Goal: Obtain resource: Obtain resource

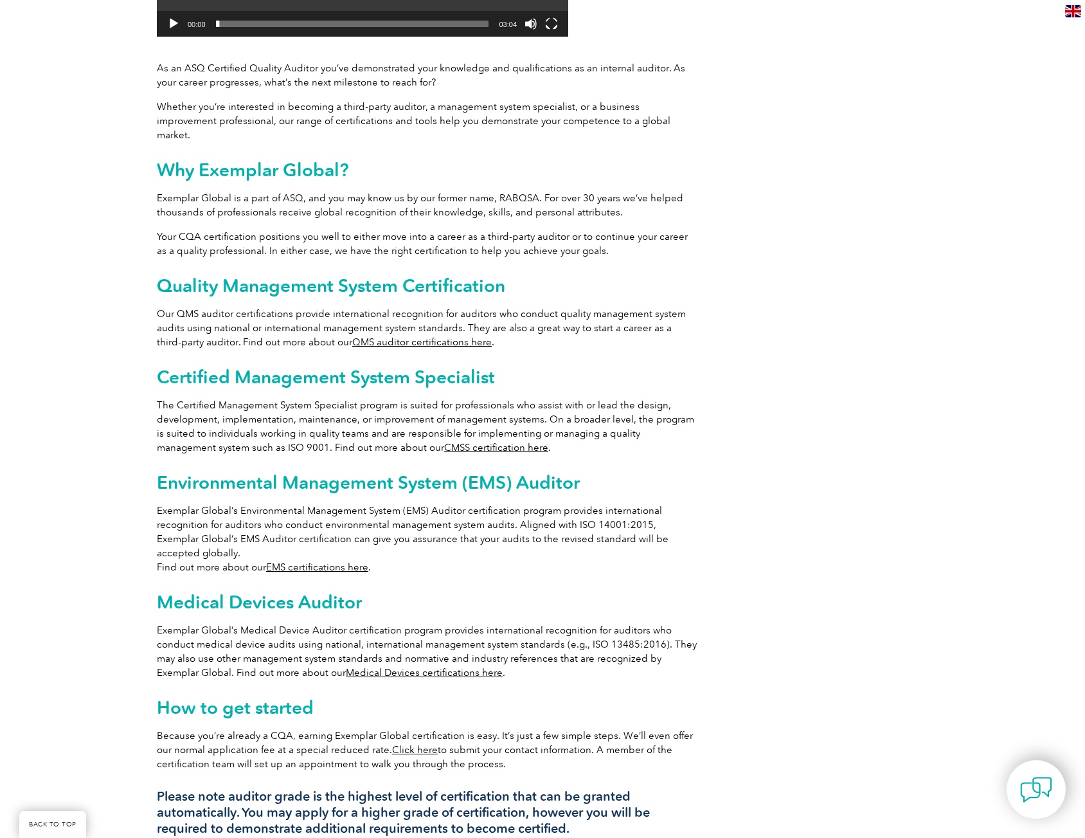
scroll to position [514, 0]
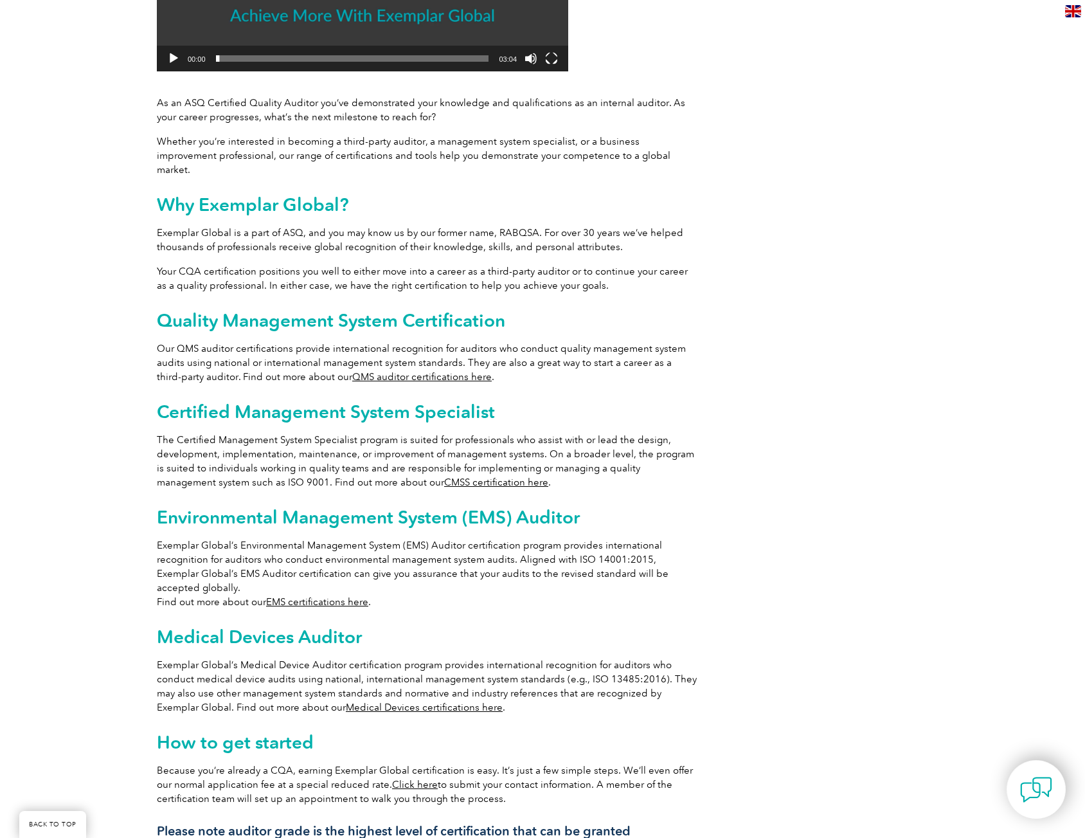
click at [385, 371] on link "QMS auditor certifications here" at bounding box center [421, 377] width 139 height 12
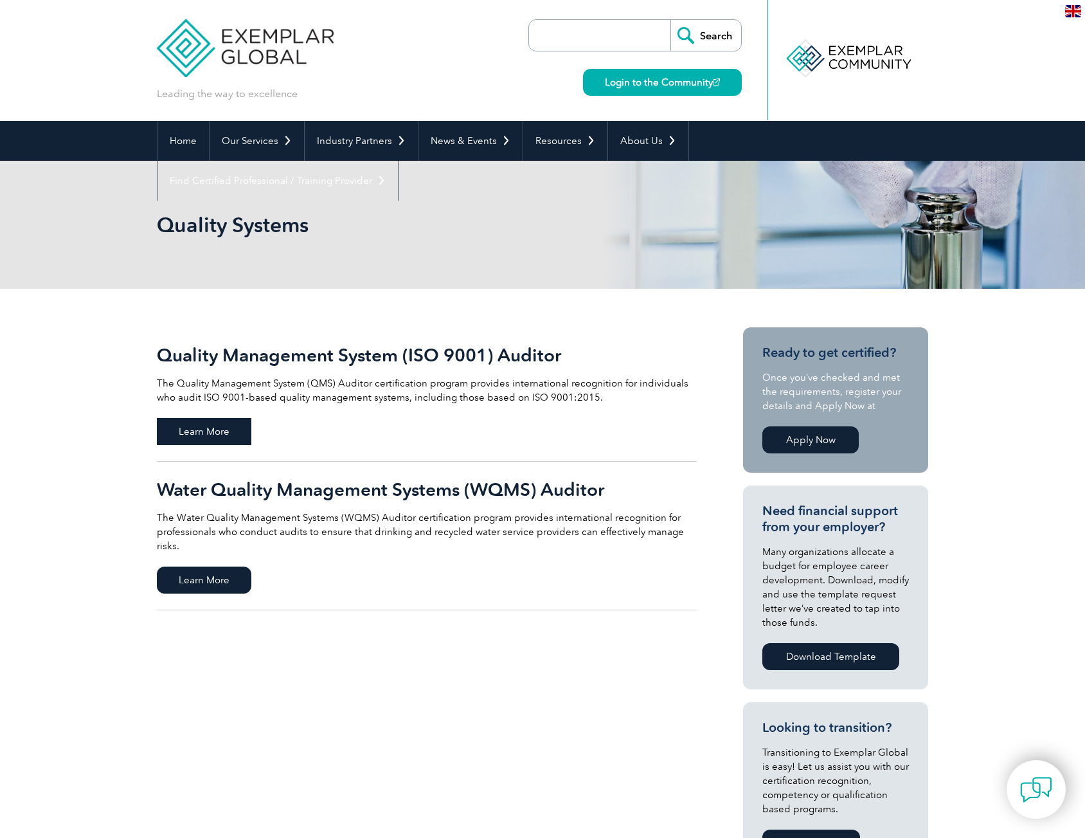
click at [210, 429] on span "Learn More" at bounding box center [204, 431] width 94 height 27
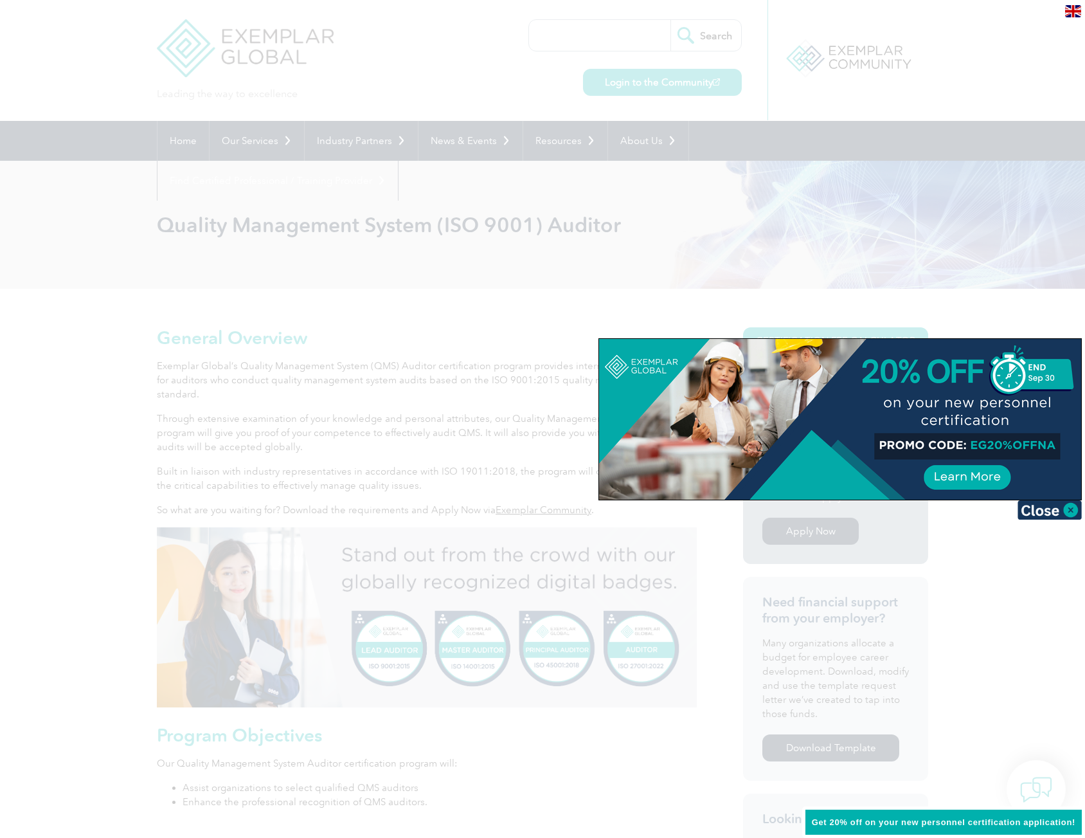
click at [1052, 442] on div at bounding box center [840, 419] width 482 height 161
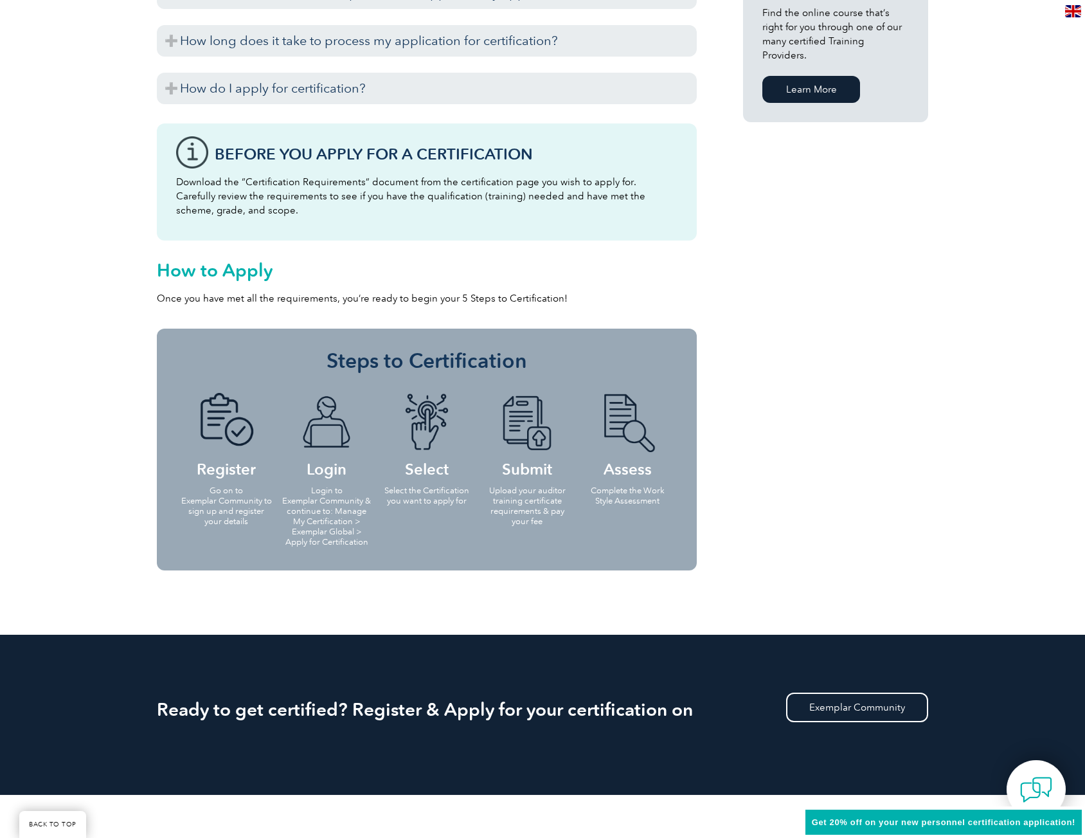
scroll to position [1029, 0]
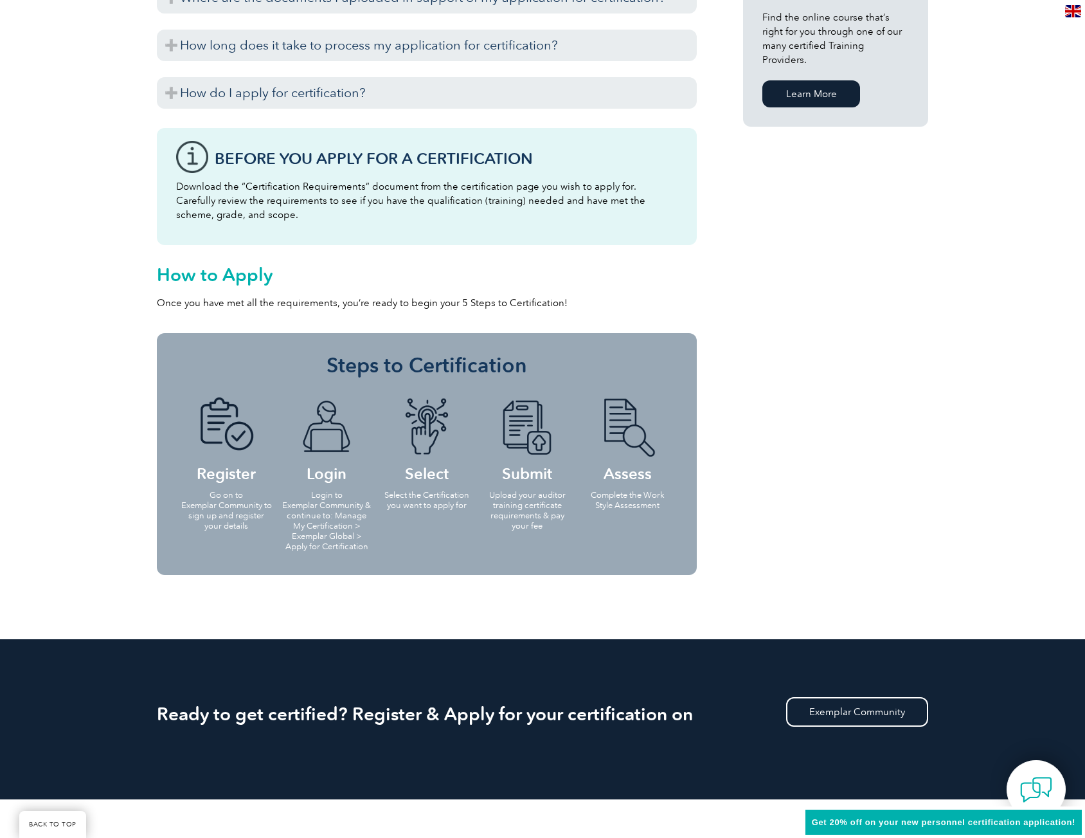
click at [355, 480] on li "Login Login to Exemplar Community & continue to: Manage My Certification > Exem…" at bounding box center [326, 472] width 100 height 177
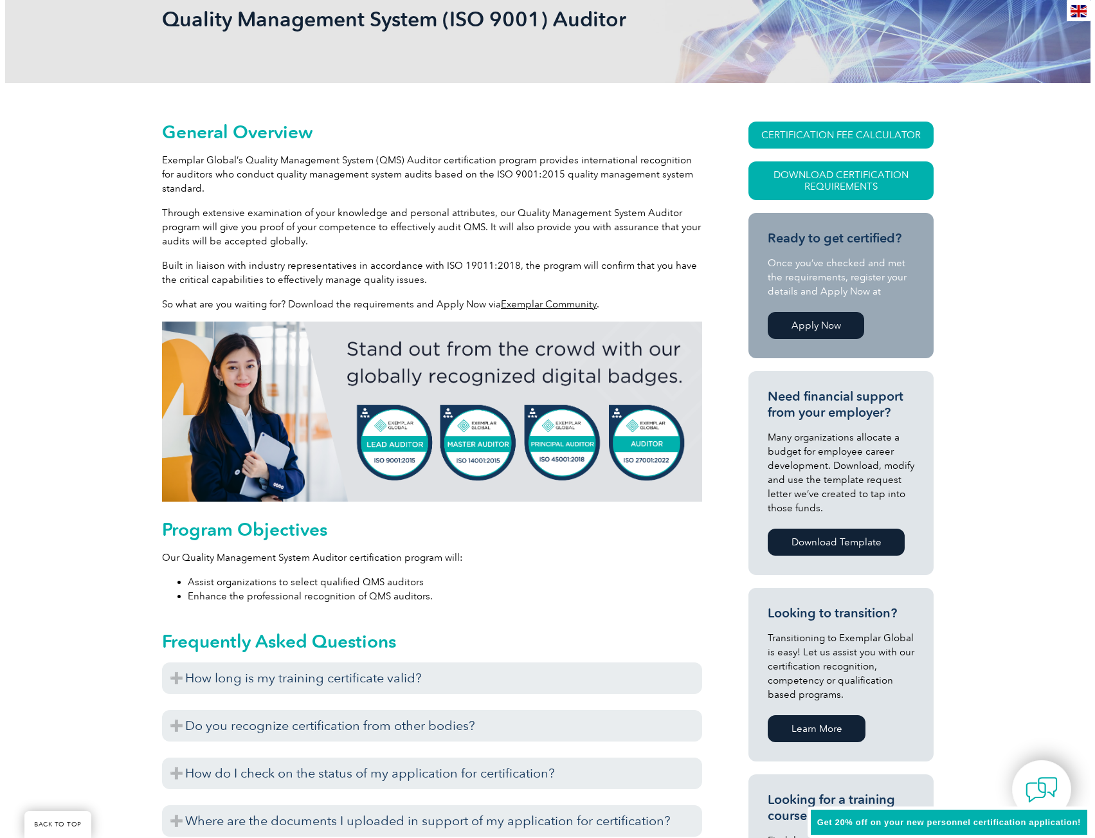
scroll to position [193, 0]
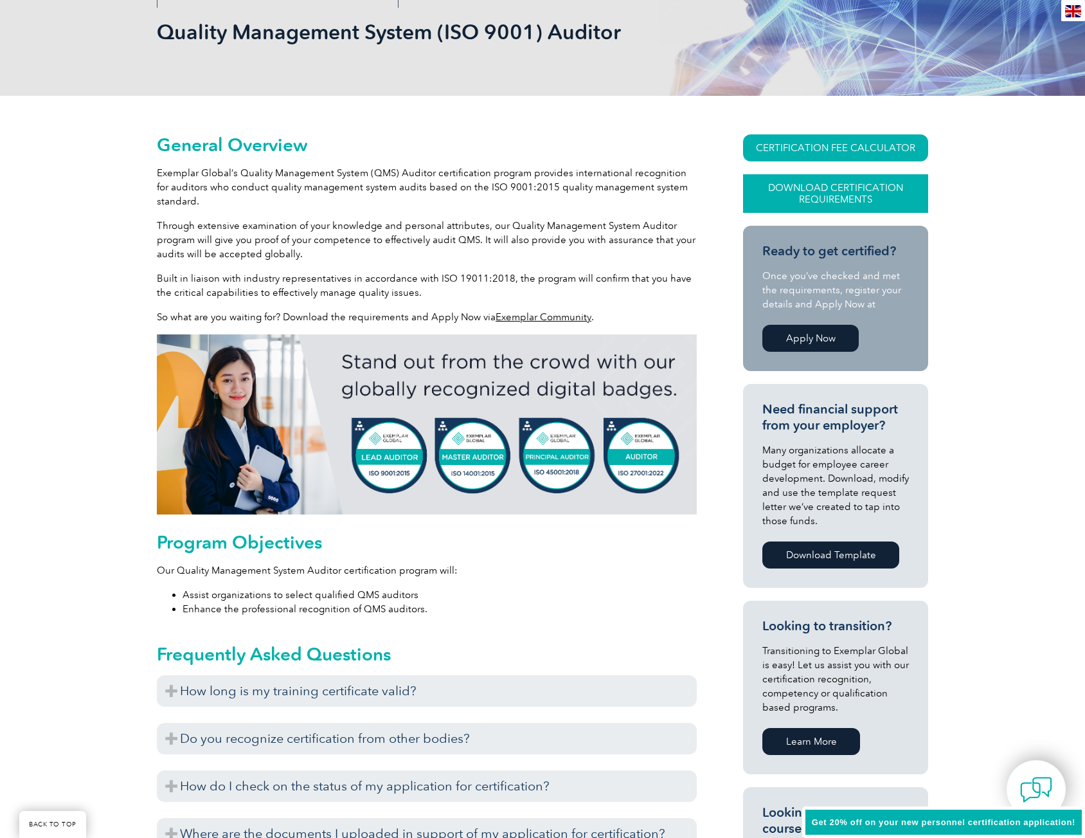
click at [856, 186] on link "Download Certification Requirements" at bounding box center [835, 193] width 185 height 39
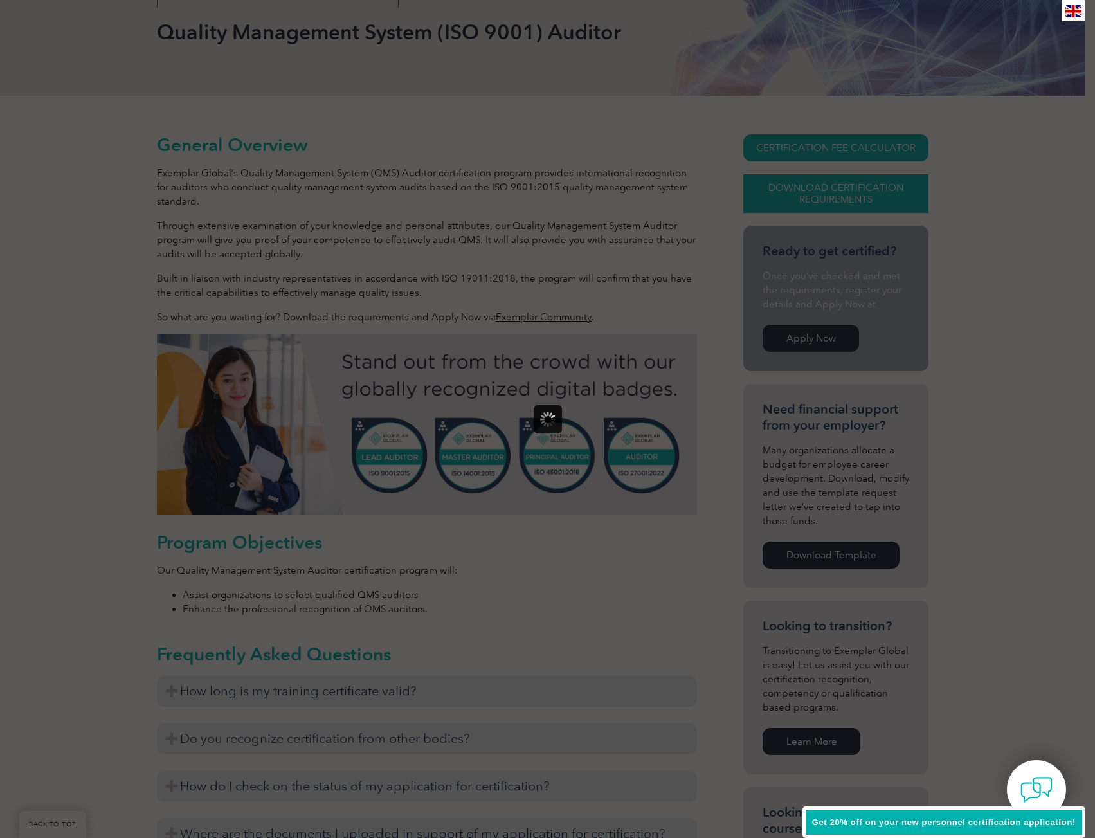
scroll to position [0, 0]
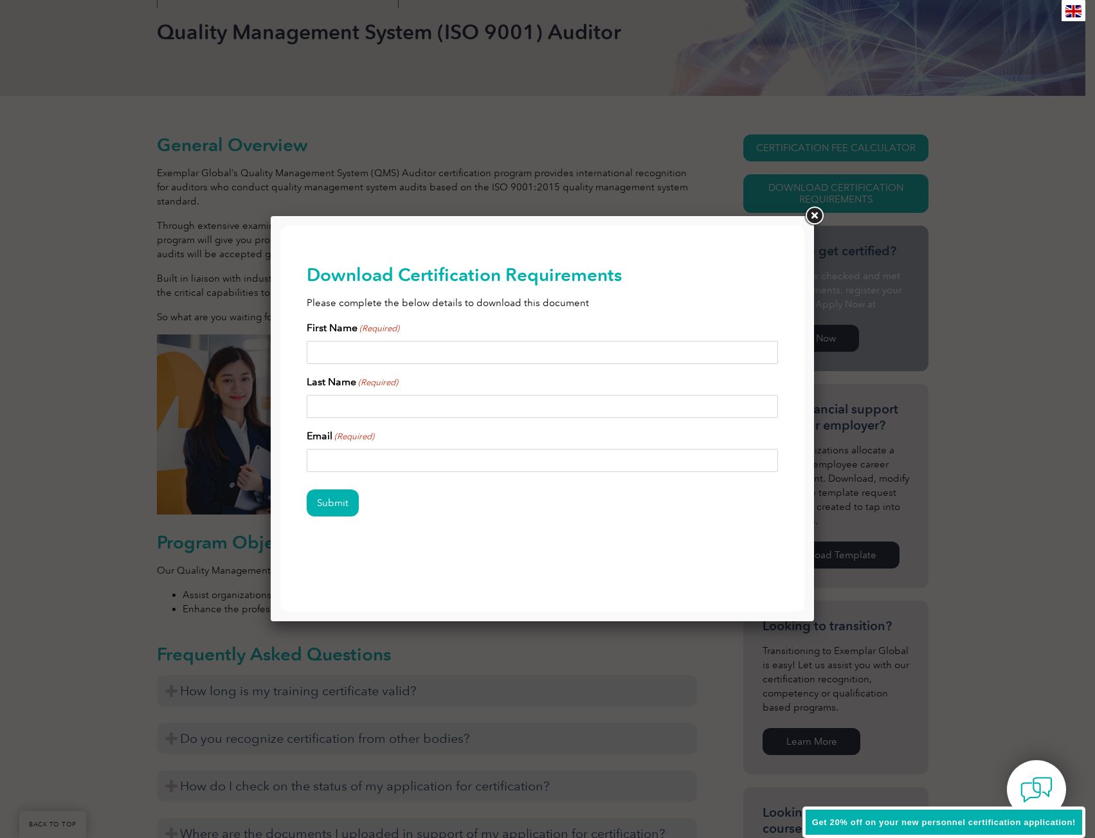
click at [364, 352] on input "First Name (Required)" at bounding box center [543, 352] width 472 height 23
type input "[PERSON_NAME]"
click at [348, 402] on input "Last Name (Required)" at bounding box center [543, 406] width 472 height 23
type input "Polic"
click at [323, 457] on input "Email (Required)" at bounding box center [543, 460] width 472 height 23
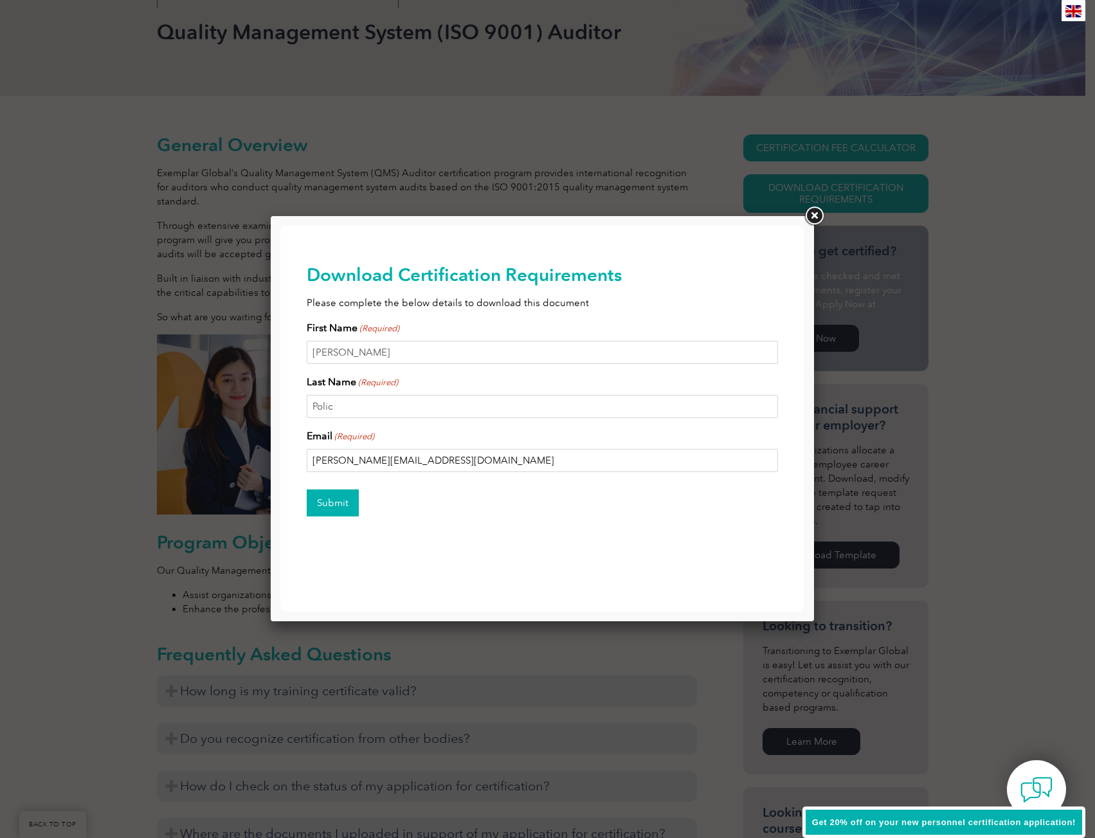
type input "[PERSON_NAME][EMAIL_ADDRESS][DOMAIN_NAME]"
click at [340, 498] on input "Submit" at bounding box center [333, 502] width 52 height 27
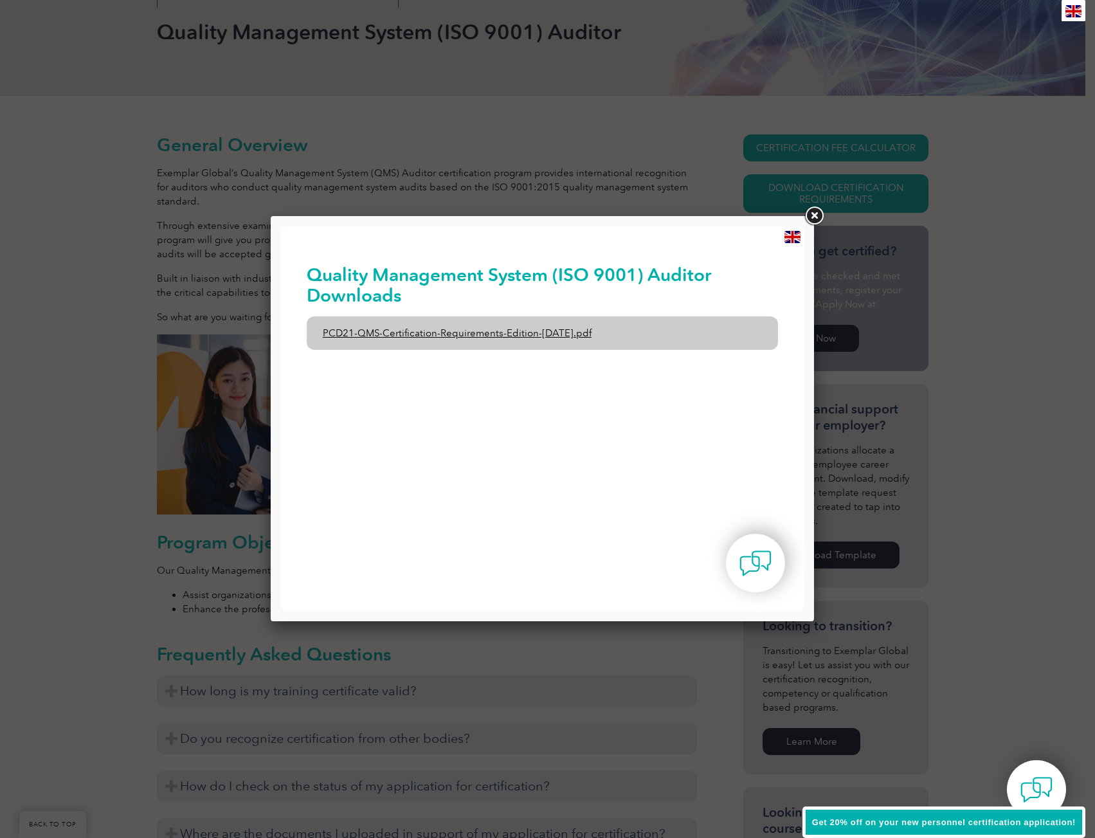
click at [544, 328] on link "PCD21-QMS-Certification-Requirements-Edition-[DATE].pdf" at bounding box center [543, 332] width 472 height 33
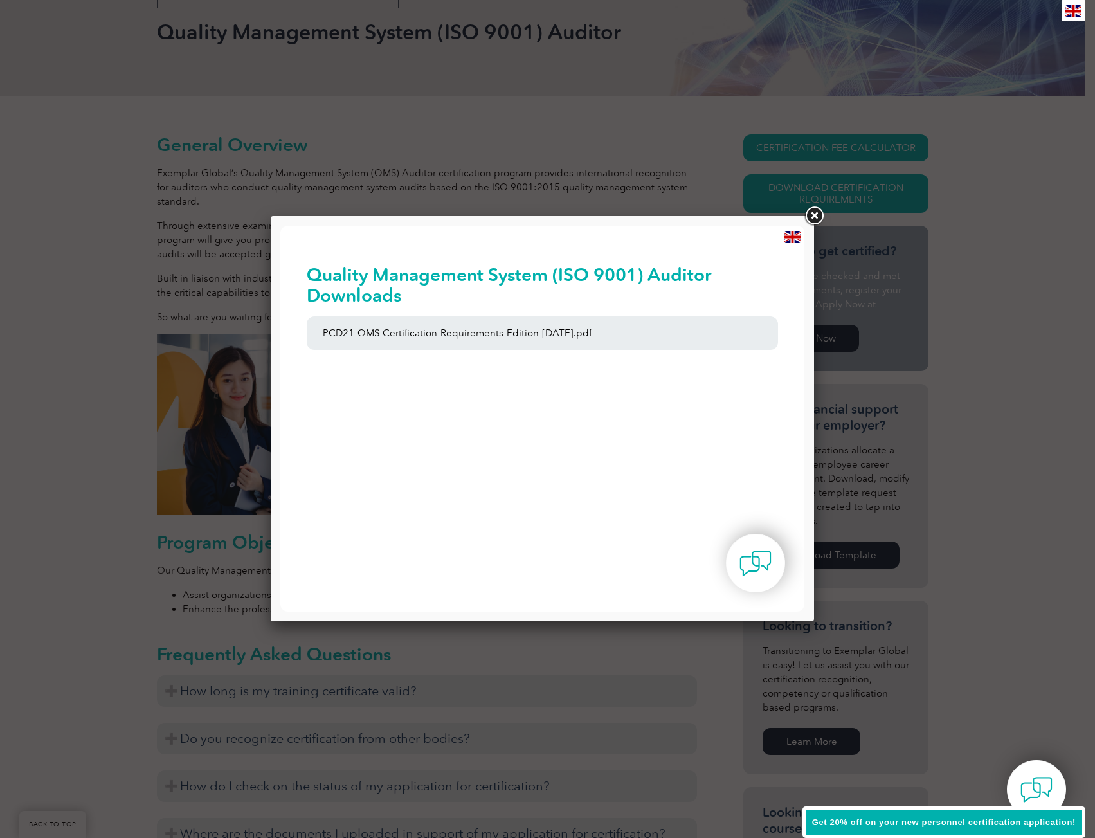
click at [813, 217] on link at bounding box center [813, 215] width 23 height 23
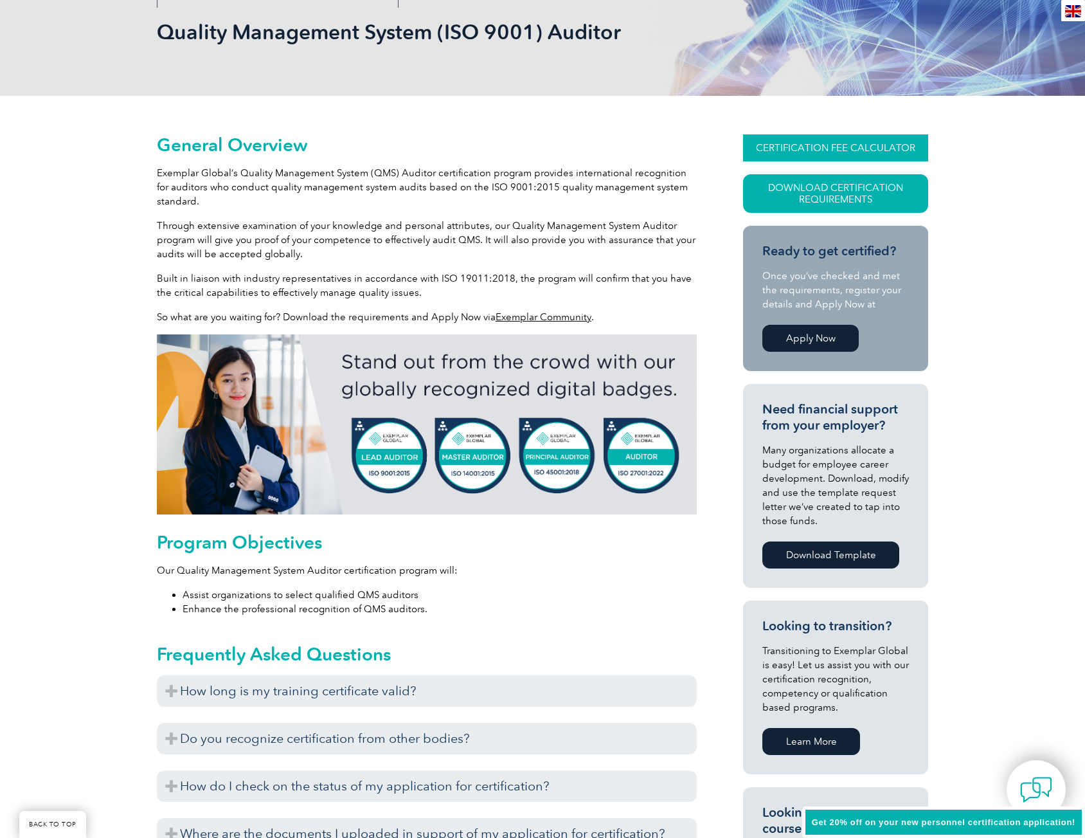
click at [835, 149] on link "CERTIFICATION FEE CALCULATOR" at bounding box center [835, 147] width 185 height 27
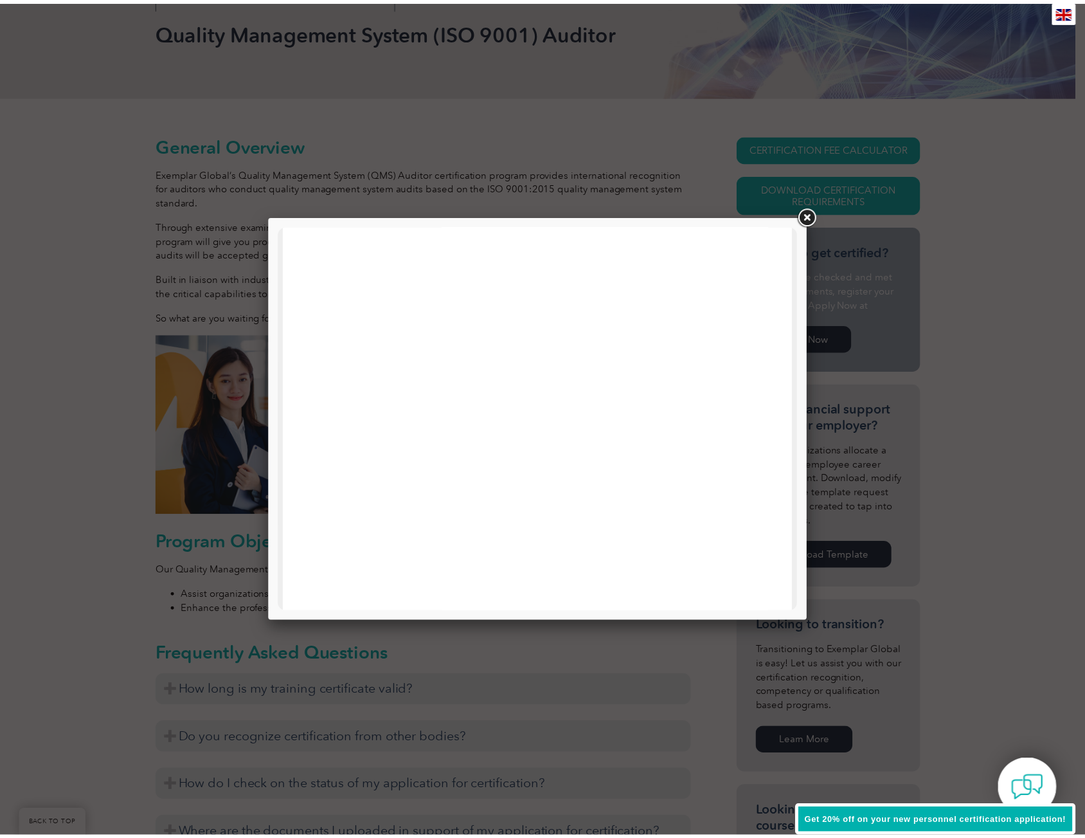
scroll to position [321, 0]
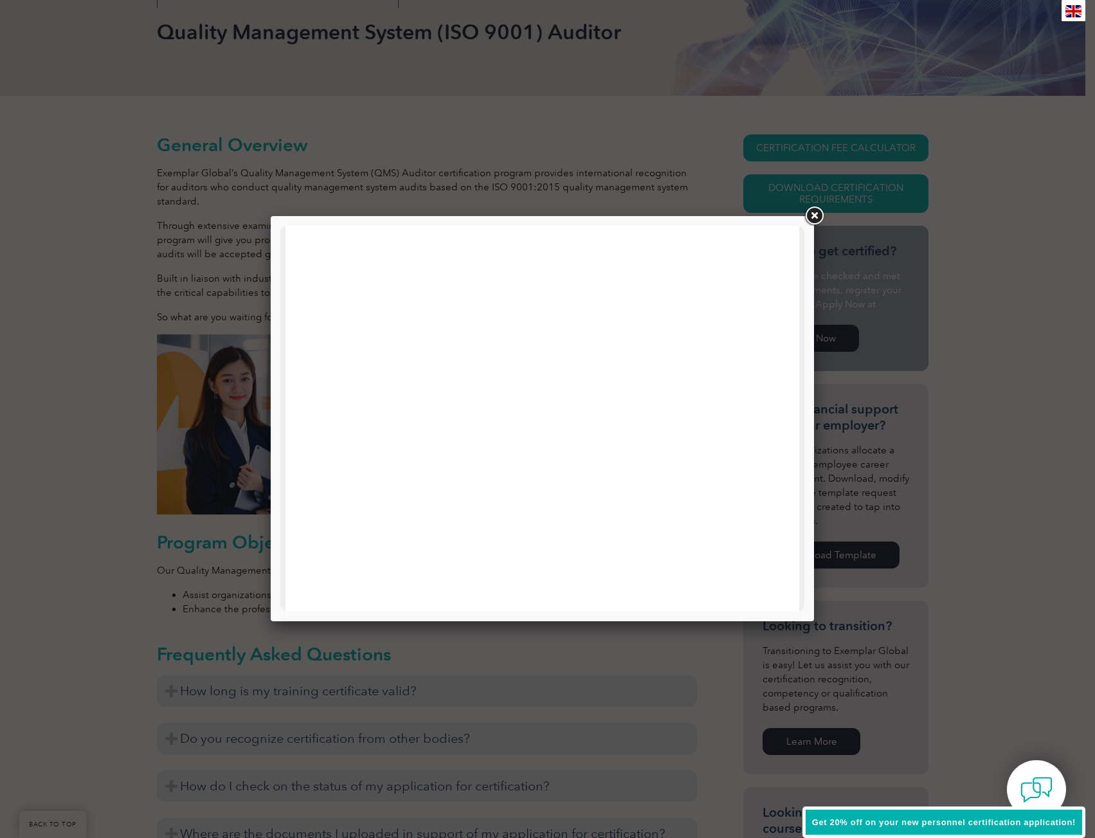
click at [816, 219] on link at bounding box center [813, 215] width 23 height 23
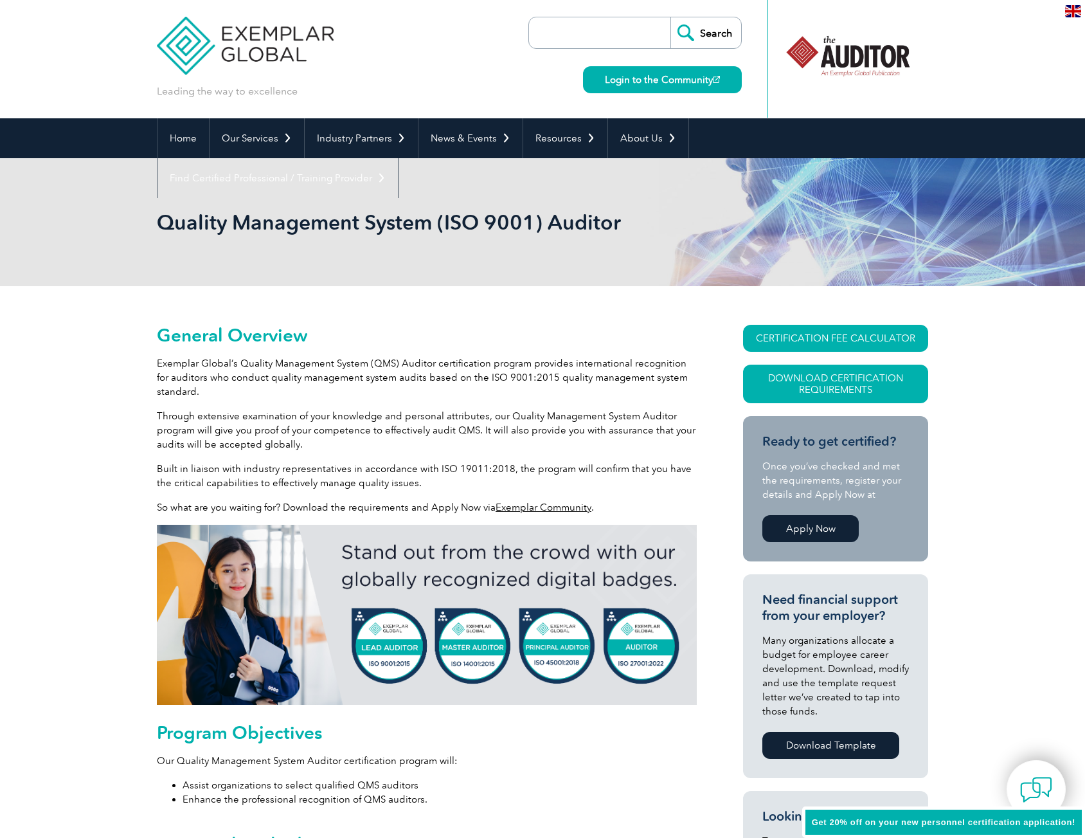
scroll to position [0, 0]
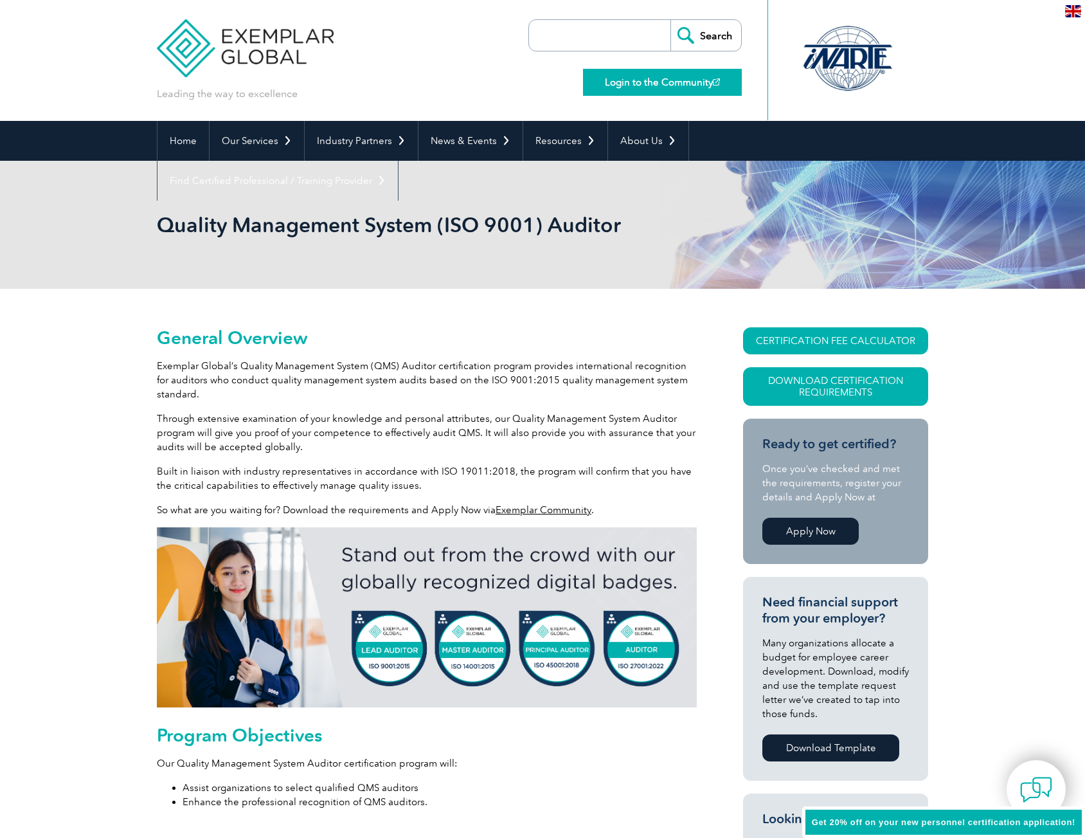
click at [701, 78] on link "Login to the Community" at bounding box center [662, 82] width 159 height 27
click at [805, 534] on link "Apply Now" at bounding box center [810, 530] width 96 height 27
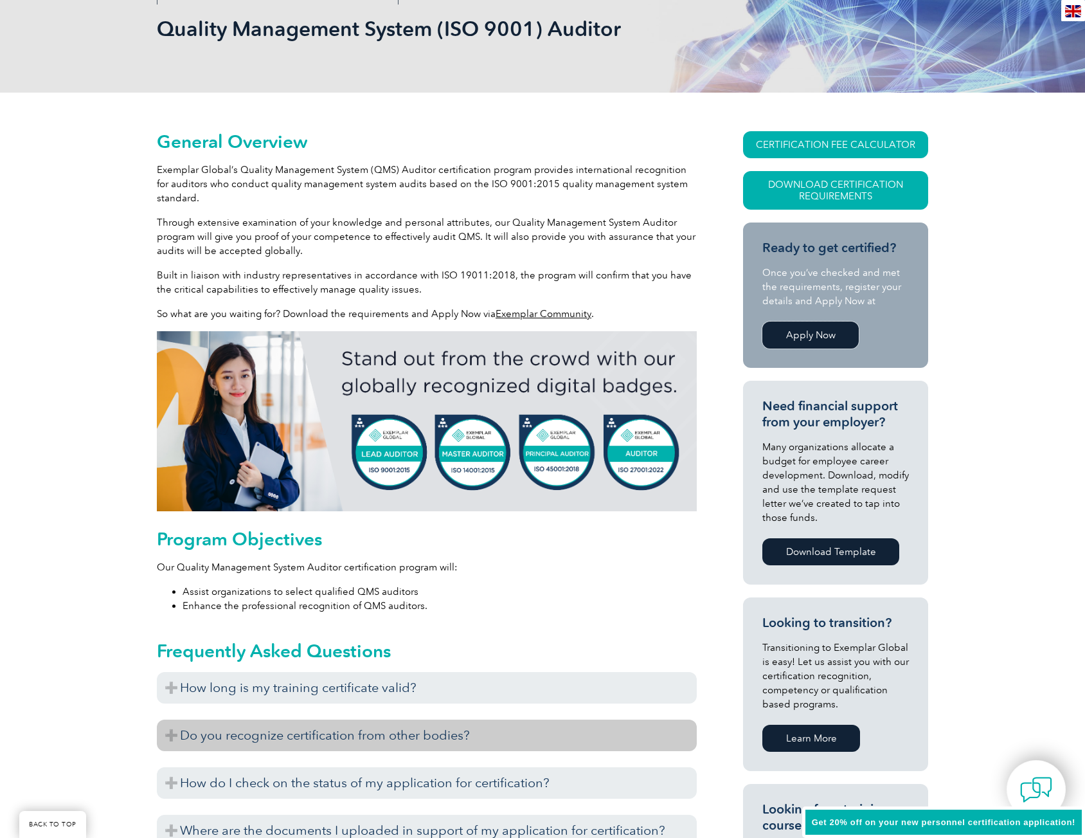
scroll to position [193, 0]
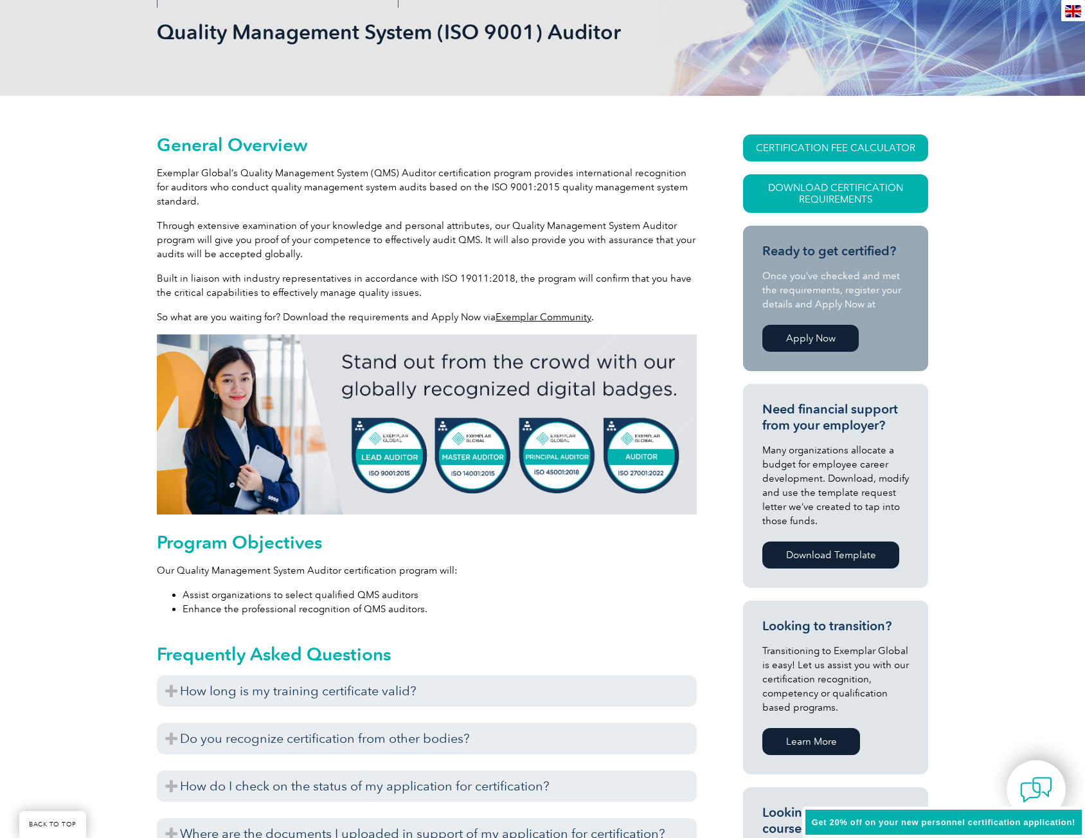
click at [828, 343] on link "Apply Now" at bounding box center [810, 338] width 96 height 27
